Goal: Task Accomplishment & Management: Complete application form

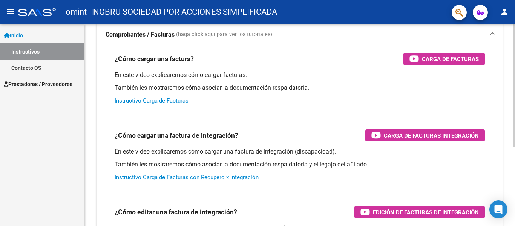
scroll to position [75, 0]
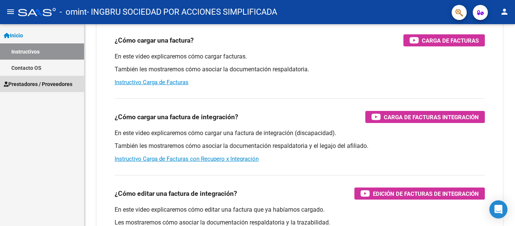
click at [38, 84] on span "Prestadores / Proveedores" at bounding box center [38, 84] width 69 height 8
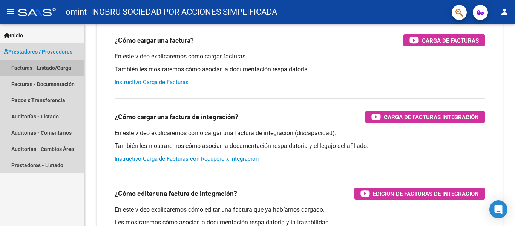
click at [43, 65] on link "Facturas - Listado/Carga" at bounding box center [42, 68] width 84 height 16
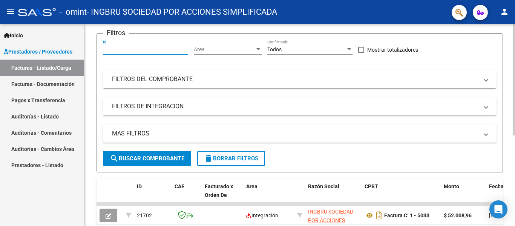
click at [177, 49] on input "Id" at bounding box center [145, 49] width 85 height 6
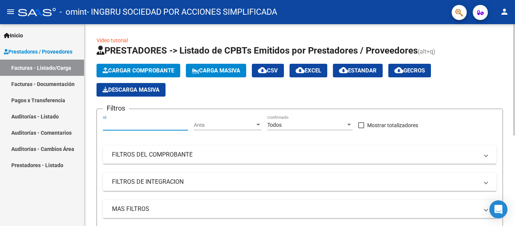
click at [165, 72] on span "Cargar Comprobante" at bounding box center [139, 70] width 72 height 7
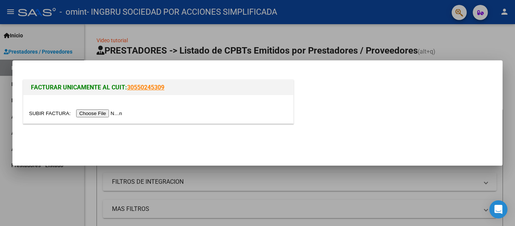
click at [107, 111] on input "file" at bounding box center [76, 113] width 95 height 8
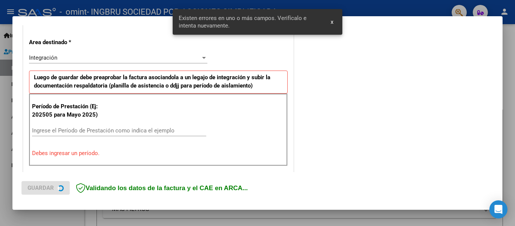
scroll to position [175, 0]
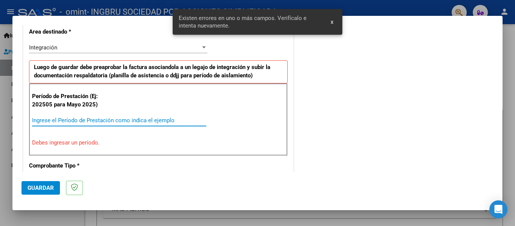
click at [92, 120] on input "Ingrese el Período de Prestación como indica el ejemplo" at bounding box center [119, 120] width 174 height 7
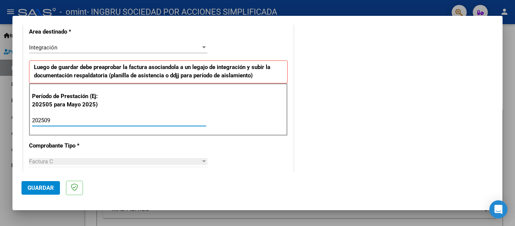
type input "202509"
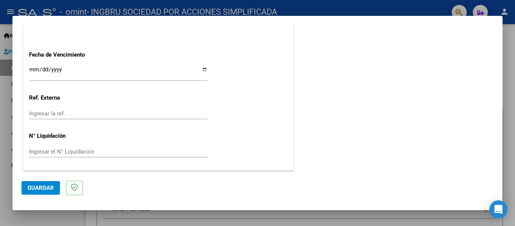
scroll to position [517, 0]
click at [35, 186] on span "Guardar" at bounding box center [41, 187] width 26 height 7
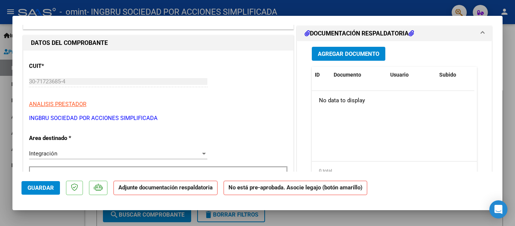
scroll to position [0, 0]
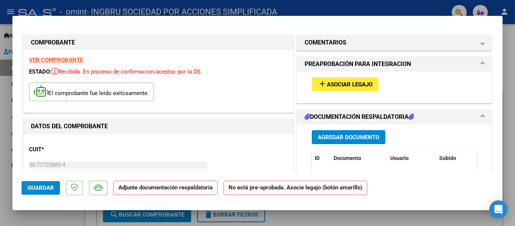
click at [363, 139] on span "Agregar Documento" at bounding box center [348, 137] width 61 height 7
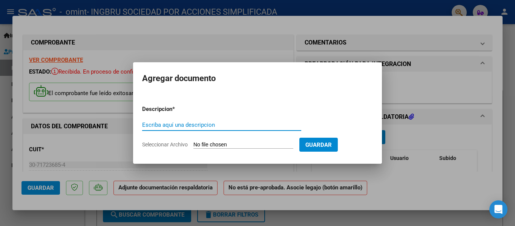
click at [189, 124] on input "Escriba aquí una descripcion" at bounding box center [221, 124] width 159 height 7
type input "planilla septiembre"
click at [170, 144] on span "Seleccionar Archivo" at bounding box center [165, 144] width 46 height 6
click at [193, 144] on input "Seleccionar Archivo" at bounding box center [243, 144] width 100 height 7
type input "C:\fakepath\[PERSON_NAME] septiembre .pdf"
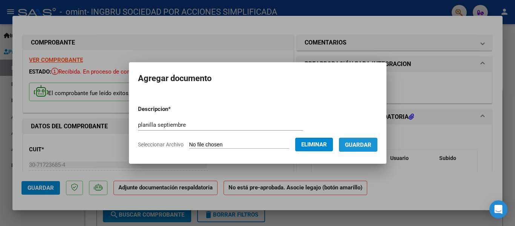
click at [371, 144] on span "Guardar" at bounding box center [358, 144] width 26 height 7
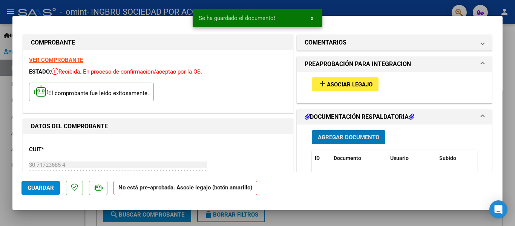
scroll to position [38, 0]
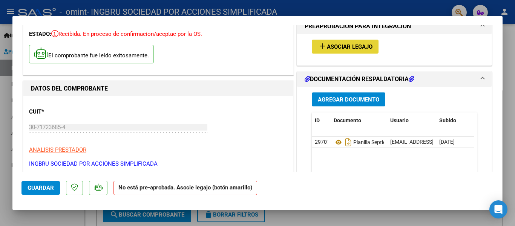
click at [333, 46] on span "Asociar Legajo" at bounding box center [350, 46] width 46 height 7
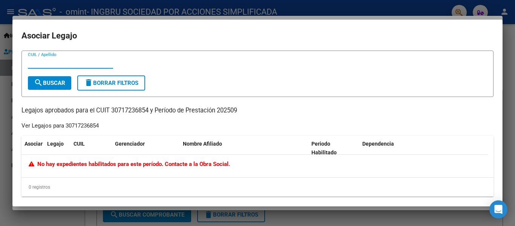
click at [49, 63] on input "CUIL / Apellido" at bounding box center [70, 62] width 85 height 7
type input "30550245309"
click at [52, 80] on span "search Buscar" at bounding box center [49, 83] width 31 height 7
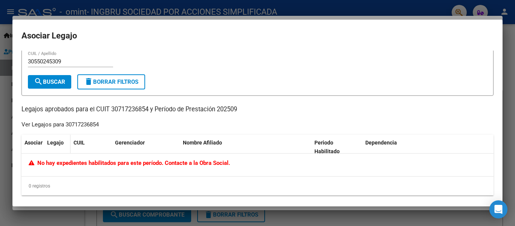
scroll to position [0, 0]
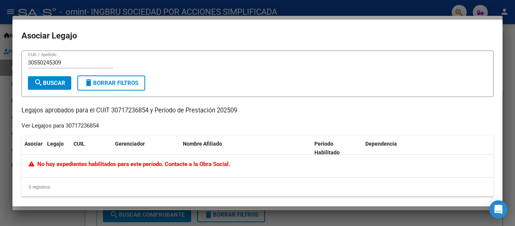
click at [54, 84] on span "search Buscar" at bounding box center [49, 83] width 31 height 7
click at [513, 31] on div at bounding box center [257, 113] width 515 height 226
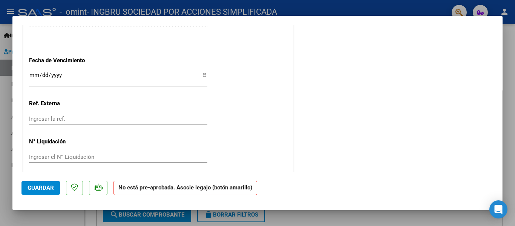
scroll to position [508, 0]
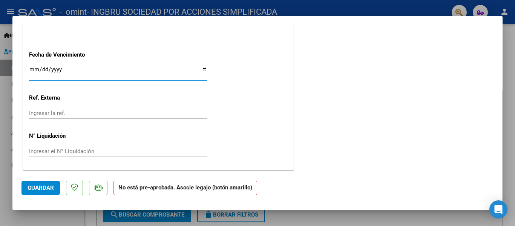
click at [202, 68] on input "Ingresar la fecha" at bounding box center [118, 72] width 178 height 12
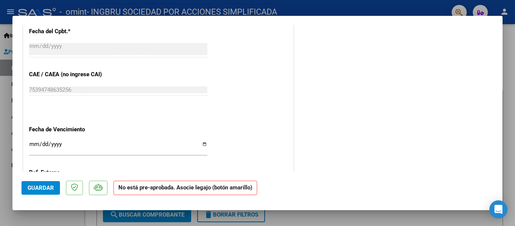
scroll to position [433, 0]
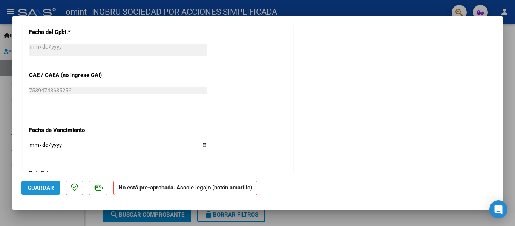
click at [41, 186] on span "Guardar" at bounding box center [41, 187] width 26 height 7
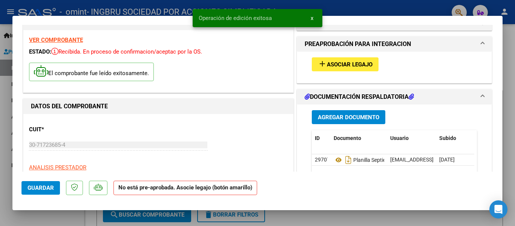
scroll to position [18, 0]
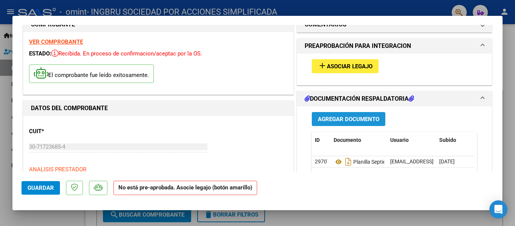
click at [325, 123] on button "Agregar Documento" at bounding box center [349, 119] width 74 height 14
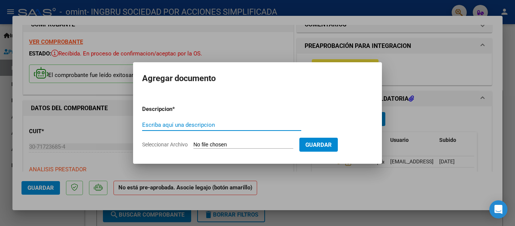
click at [230, 125] on input "Escriba aquí una descripcion" at bounding box center [221, 124] width 159 height 7
type input "factura"
click at [177, 143] on span "Seleccionar Archivo" at bounding box center [165, 144] width 46 height 6
click at [193, 143] on input "Seleccionar Archivo" at bounding box center [243, 144] width 100 height 7
type input "C:\fakepath\30717236854_011_00001_00005039.pdf"
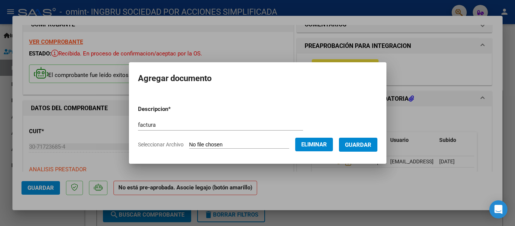
click at [362, 146] on span "Guardar" at bounding box center [358, 144] width 26 height 7
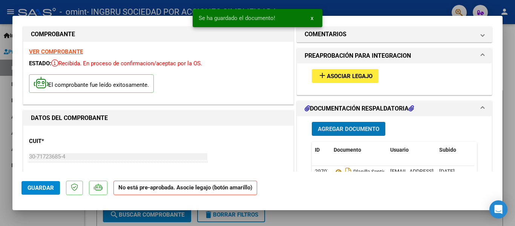
scroll to position [0, 0]
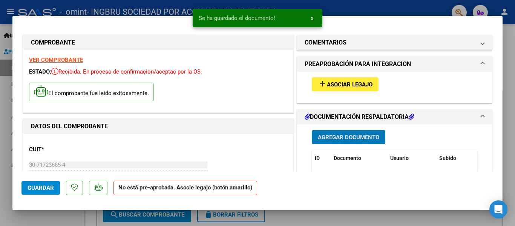
click at [322, 81] on mat-icon "add" at bounding box center [322, 83] width 9 height 9
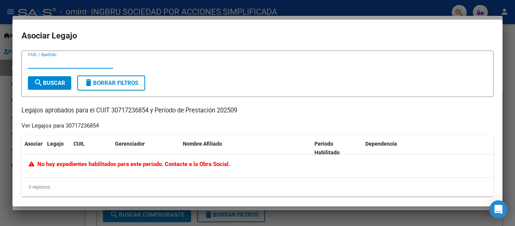
click at [75, 61] on input "CUIL / Apellido" at bounding box center [70, 62] width 85 height 7
click at [514, 35] on div at bounding box center [257, 113] width 515 height 226
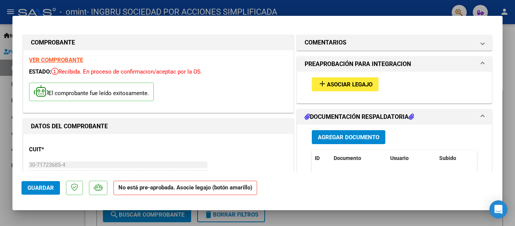
click at [417, 6] on div at bounding box center [257, 113] width 515 height 226
type input "$ 0,00"
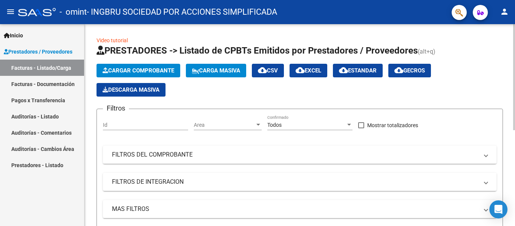
click at [147, 64] on button "Cargar Comprobante" at bounding box center [139, 71] width 84 height 14
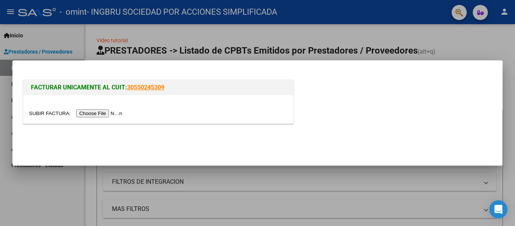
click at [108, 114] on input "file" at bounding box center [76, 113] width 95 height 8
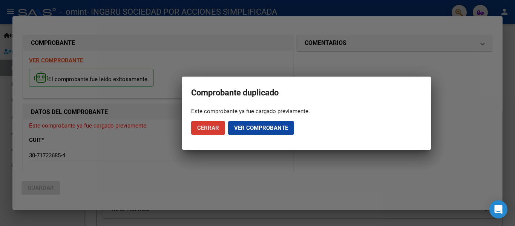
drag, startPoint x: 262, startPoint y: 128, endPoint x: 265, endPoint y: 131, distance: 4.3
click at [262, 128] on span "Ver comprobante" at bounding box center [261, 127] width 54 height 7
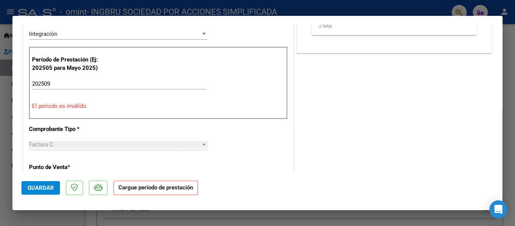
scroll to position [189, 0]
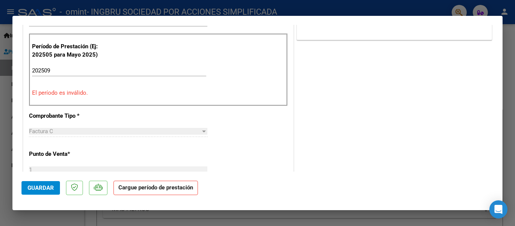
click at [329, 107] on div "COMENTARIOS Comentarios del Prestador / Gerenciador: DOCUMENTACIÓN RESPALDATORI…" at bounding box center [394, 164] width 198 height 639
click at [174, 186] on strong "Cargue período de prestación" at bounding box center [156, 188] width 84 height 15
click at [364, 92] on div "COMENTARIOS Comentarios del Prestador / Gerenciador: DOCUMENTACIÓN RESPALDATORI…" at bounding box center [394, 164] width 198 height 639
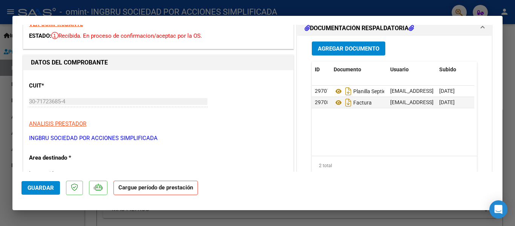
scroll to position [0, 0]
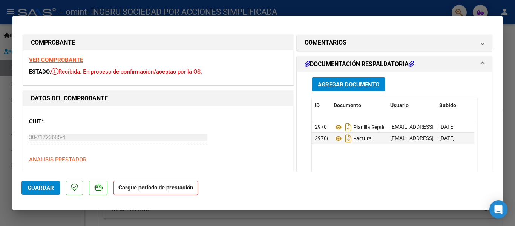
click at [508, 82] on div at bounding box center [257, 113] width 515 height 226
type input "$ 0,00"
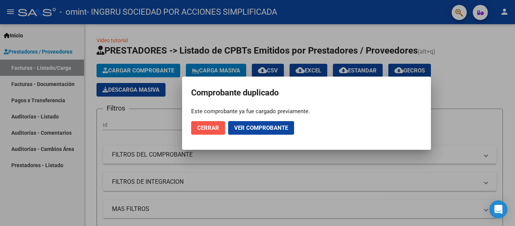
click at [209, 124] on button "Cerrar" at bounding box center [208, 128] width 34 height 14
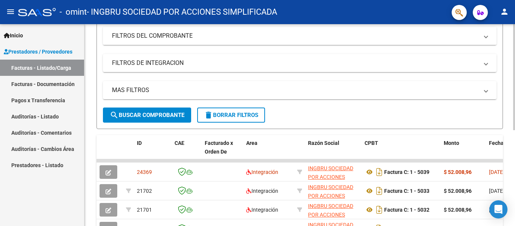
scroll to position [151, 0]
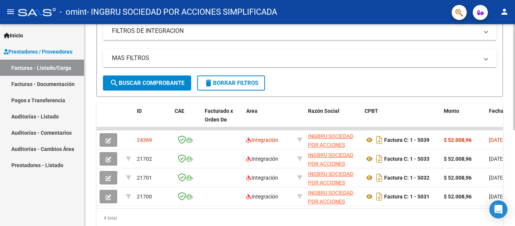
click at [195, 208] on datatable-body "24369 Integración INGBRU SOCIEDAD POR ACCIONES SIMPLIFICADA 30717236854 Factura…" at bounding box center [300, 167] width 407 height 81
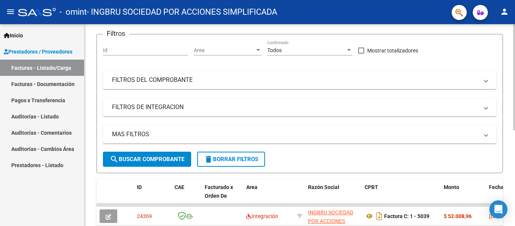
scroll to position [0, 0]
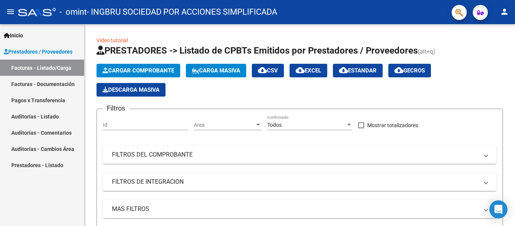
click at [20, 48] on span "Prestadores / Proveedores" at bounding box center [38, 52] width 69 height 8
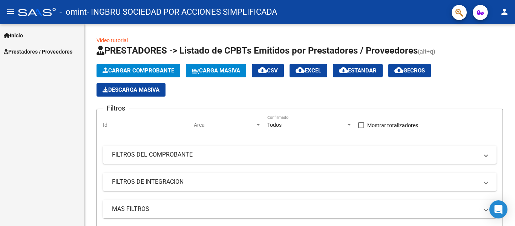
click at [16, 33] on span "Inicio" at bounding box center [13, 35] width 19 height 8
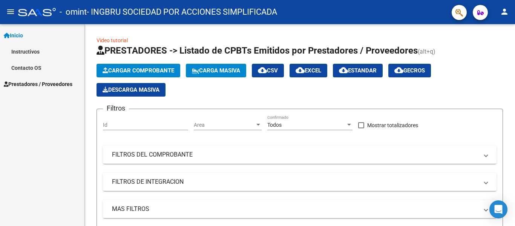
click at [25, 49] on link "Instructivos" at bounding box center [42, 51] width 84 height 16
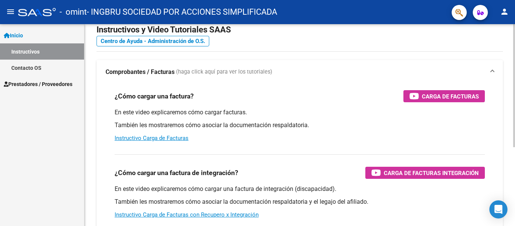
scroll to position [75, 0]
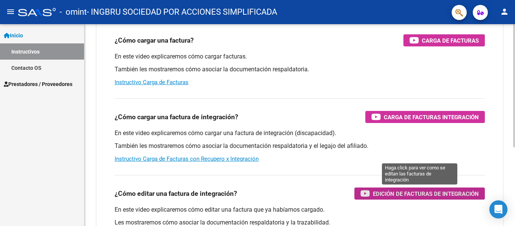
click at [427, 196] on span "Edición de Facturas de integración" at bounding box center [426, 193] width 106 height 9
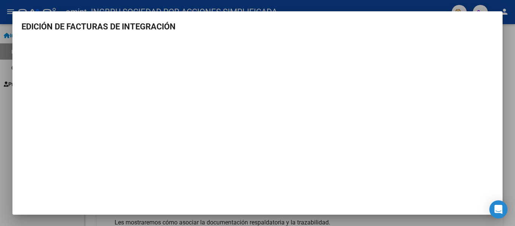
click at [511, 28] on div at bounding box center [257, 113] width 515 height 226
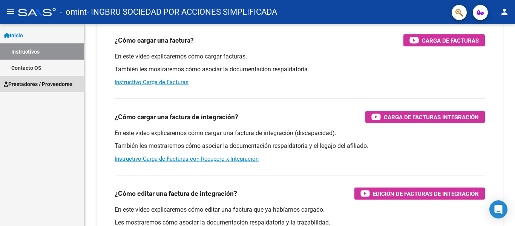
click at [61, 81] on span "Prestadores / Proveedores" at bounding box center [38, 84] width 69 height 8
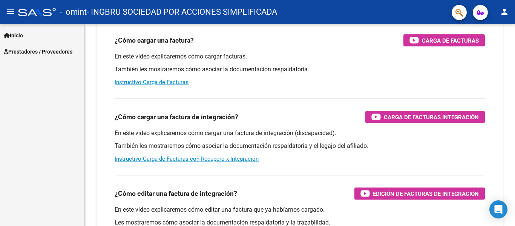
click at [65, 52] on span "Prestadores / Proveedores" at bounding box center [38, 52] width 69 height 8
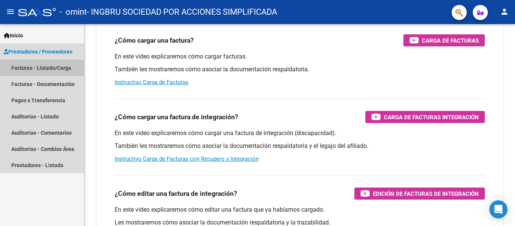
click at [65, 69] on link "Facturas - Listado/Carga" at bounding box center [42, 68] width 84 height 16
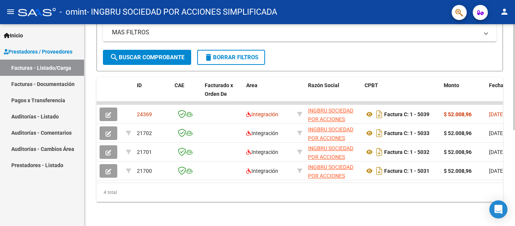
scroll to position [183, 0]
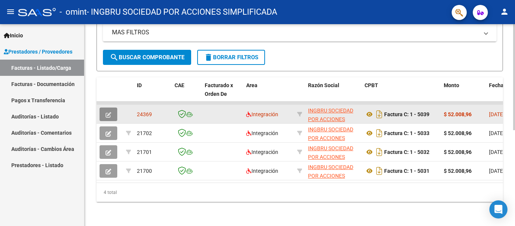
click at [112, 107] on button "button" at bounding box center [109, 114] width 18 height 14
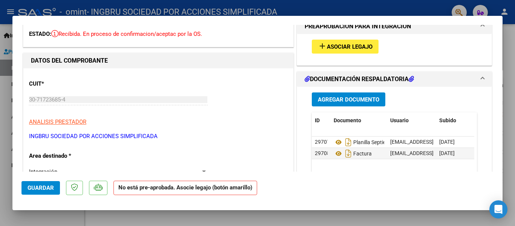
scroll to position [0, 0]
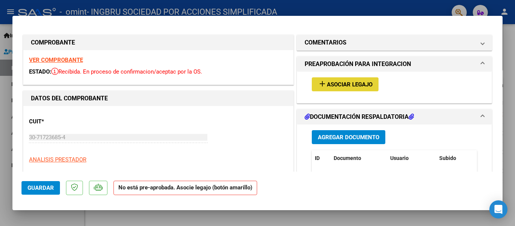
click at [350, 83] on span "Asociar Legajo" at bounding box center [350, 84] width 46 height 7
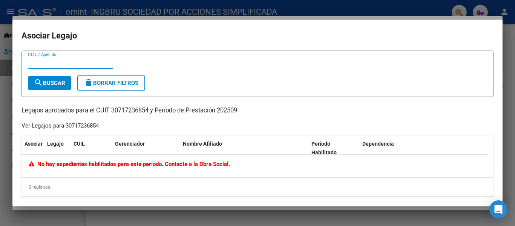
click at [88, 63] on input "CUIL / Apellido" at bounding box center [70, 62] width 85 height 7
type input "30550245309"
click at [65, 84] on span "search Buscar" at bounding box center [49, 83] width 31 height 7
click at [513, 39] on div at bounding box center [257, 113] width 515 height 226
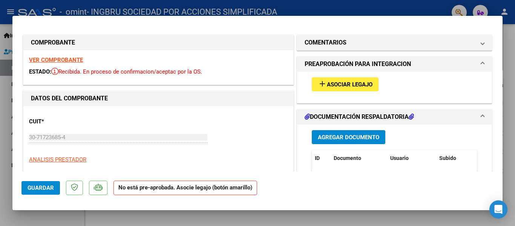
click at [514, 82] on div at bounding box center [257, 113] width 515 height 226
type input "$ 0,00"
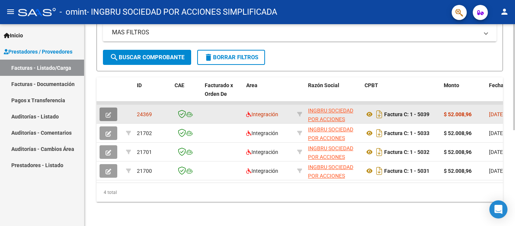
click at [105, 111] on button "button" at bounding box center [109, 114] width 18 height 14
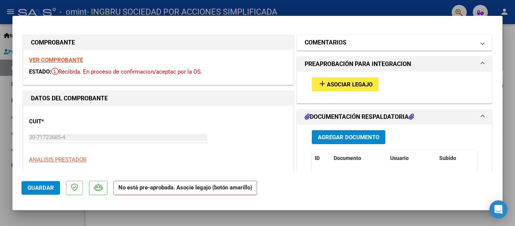
click at [481, 40] on span at bounding box center [482, 42] width 3 height 9
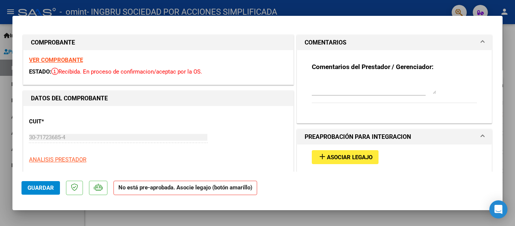
click at [326, 90] on textarea at bounding box center [374, 86] width 124 height 15
type textarea "n"
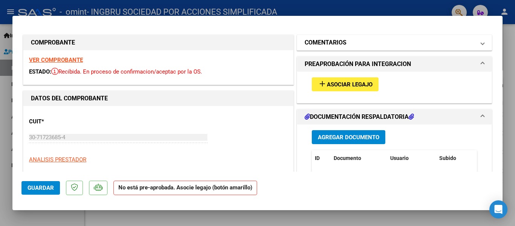
click at [481, 44] on span at bounding box center [482, 42] width 3 height 9
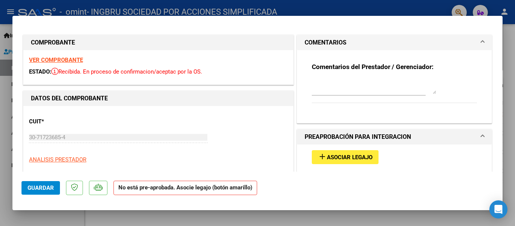
click at [370, 76] on div "Comentarios del Prestador / Gerenciador:" at bounding box center [394, 87] width 165 height 49
click at [332, 88] on textarea at bounding box center [374, 86] width 124 height 15
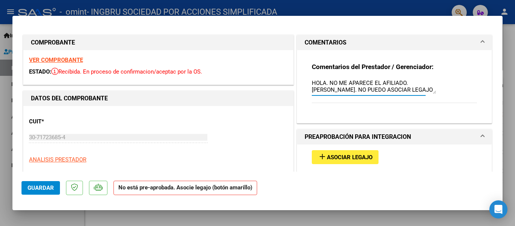
type textarea "HOLA. NO ME APARECE EL AFILIADO. [PERSON_NAME]. NO PUEDO ASOCIAR LEGAJO"
click at [416, 155] on div "add Asociar Legajo" at bounding box center [394, 156] width 177 height 25
click at [405, 99] on div "HOLA. NO ME APARECE EL AFILIADO. [PERSON_NAME]. NO PUEDO ASOCIAR LEGAJO" at bounding box center [369, 89] width 114 height 25
click at [362, 157] on span "Asociar Legajo" at bounding box center [350, 157] width 46 height 7
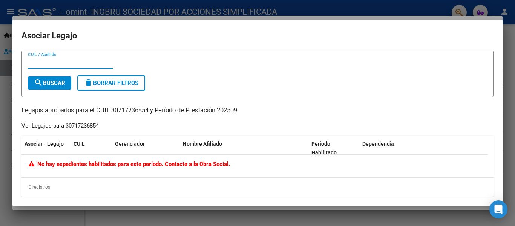
click at [62, 61] on input "CUIL / Apellido" at bounding box center [70, 62] width 85 height 7
type input "[PERSON_NAME]"
click at [43, 85] on span "search Buscar" at bounding box center [49, 83] width 31 height 7
click at [58, 78] on button "search Buscar" at bounding box center [49, 83] width 43 height 14
click at [509, 56] on div at bounding box center [257, 113] width 515 height 226
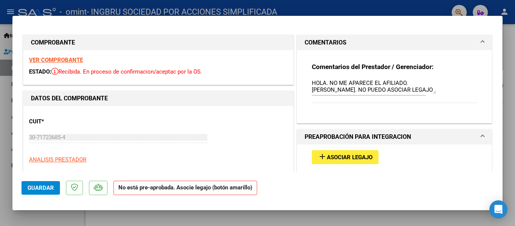
click at [506, 36] on div at bounding box center [257, 113] width 515 height 226
type input "$ 0,00"
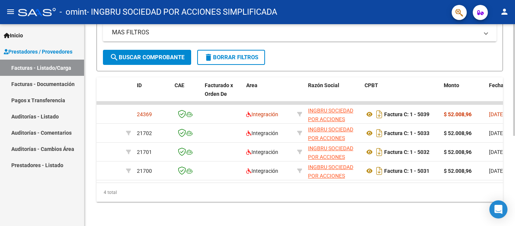
scroll to position [183, 0]
